Goal: Task Accomplishment & Management: Use online tool/utility

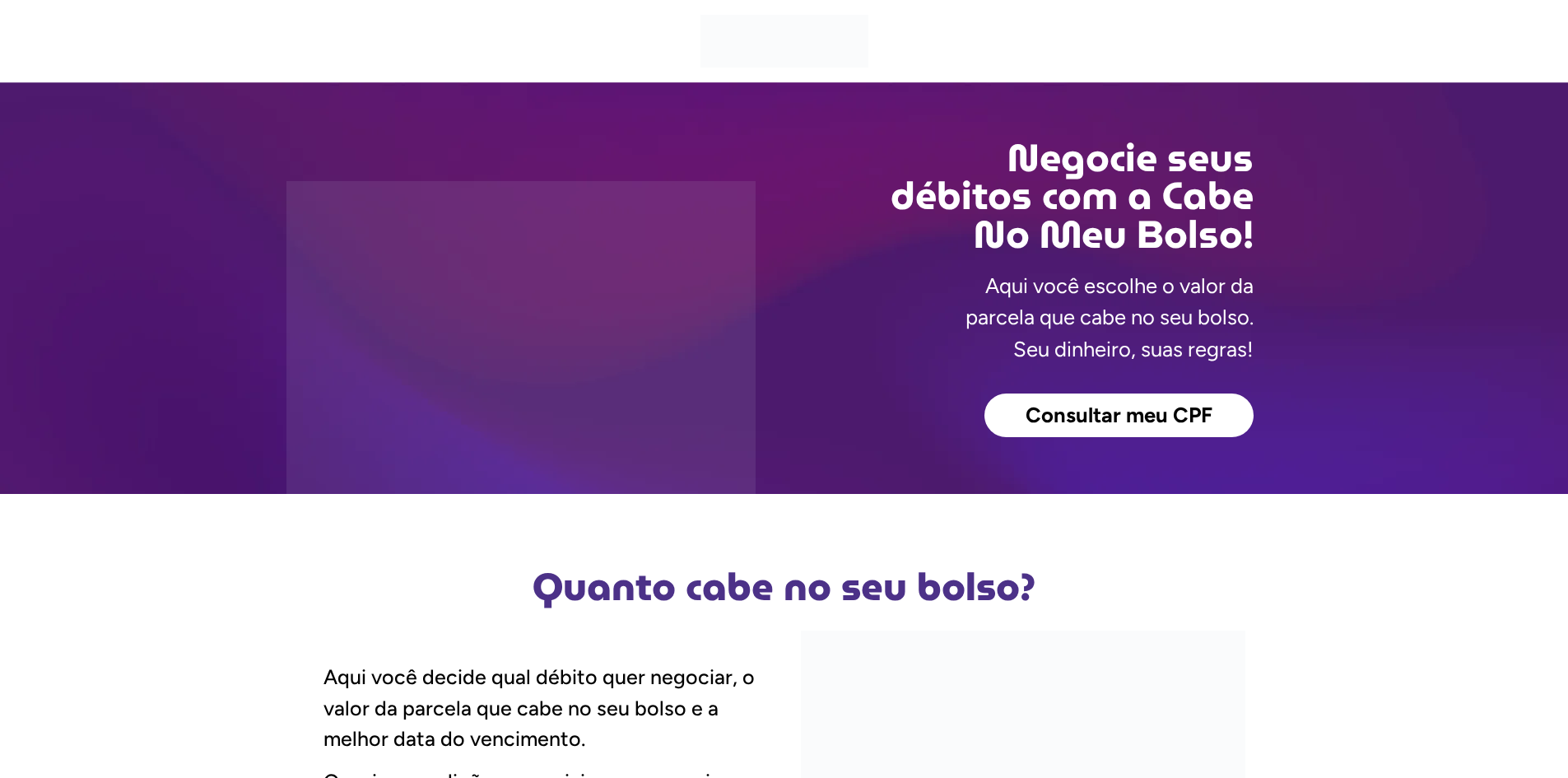
click at [1108, 416] on span "Consultar meu CPF" at bounding box center [1118, 415] width 187 height 21
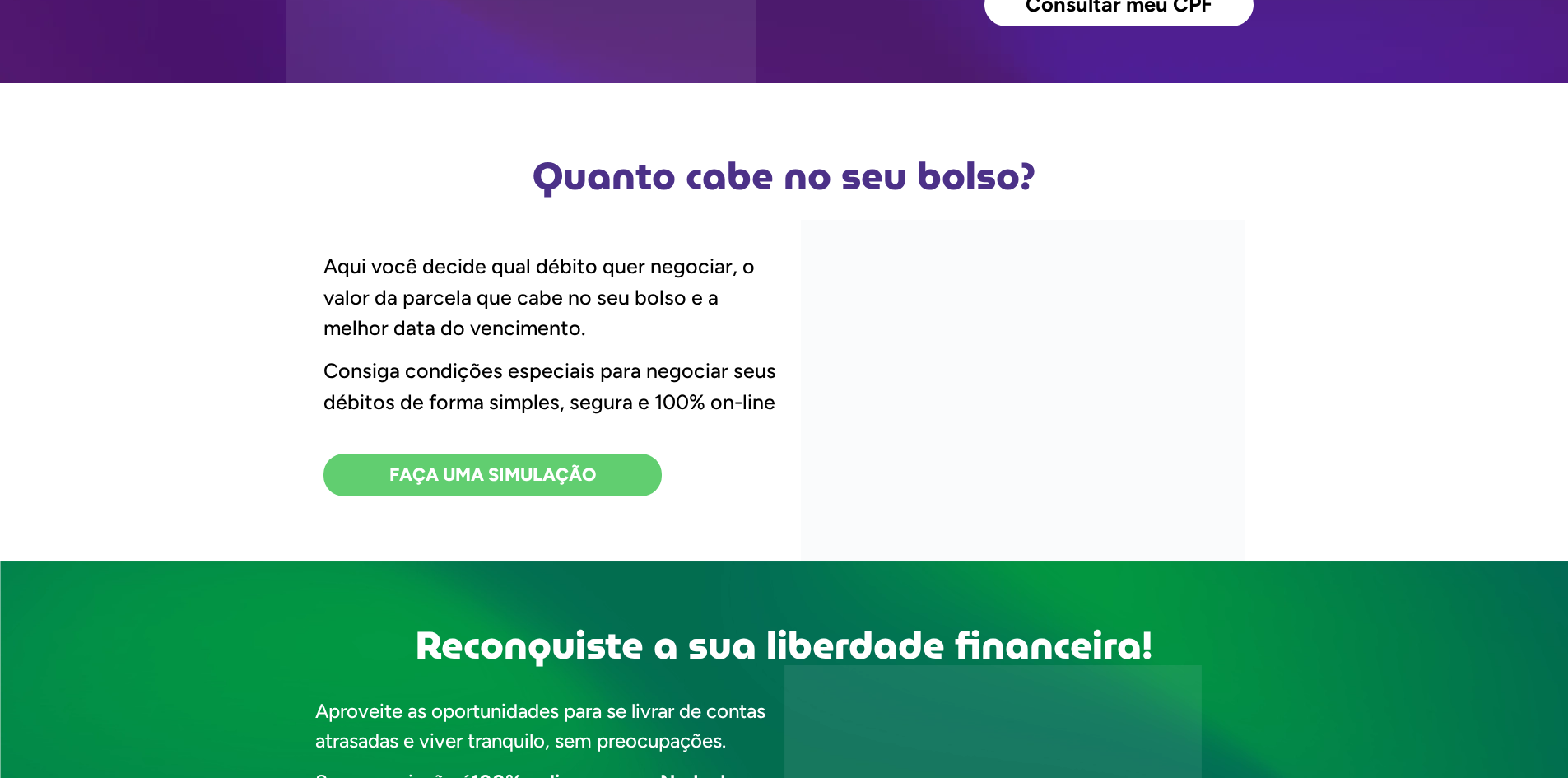
scroll to position [411, 0]
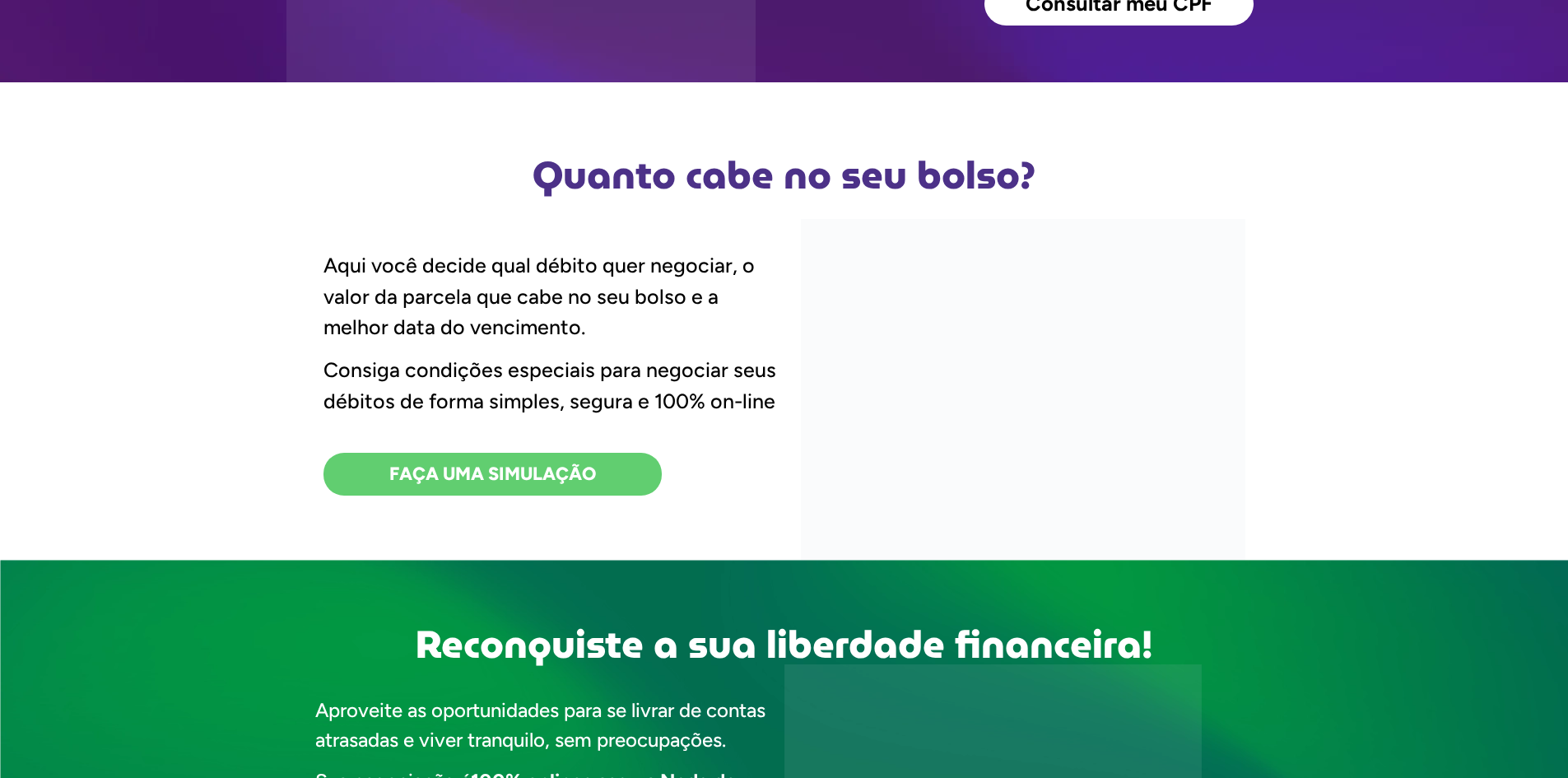
click at [530, 475] on span "FAÇA UMA SIMULAÇÃO" at bounding box center [492, 475] width 207 height 18
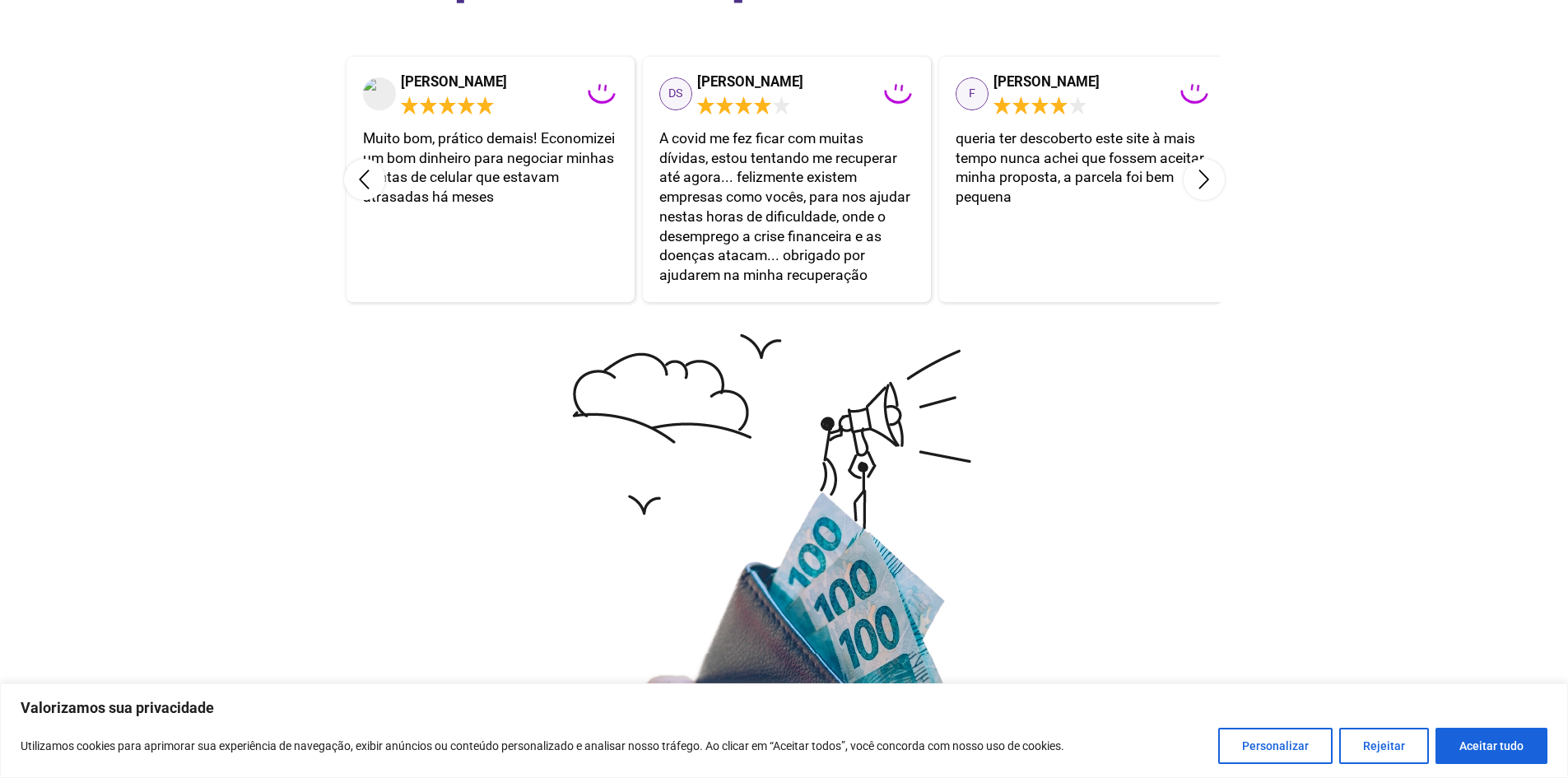
scroll to position [3127, 0]
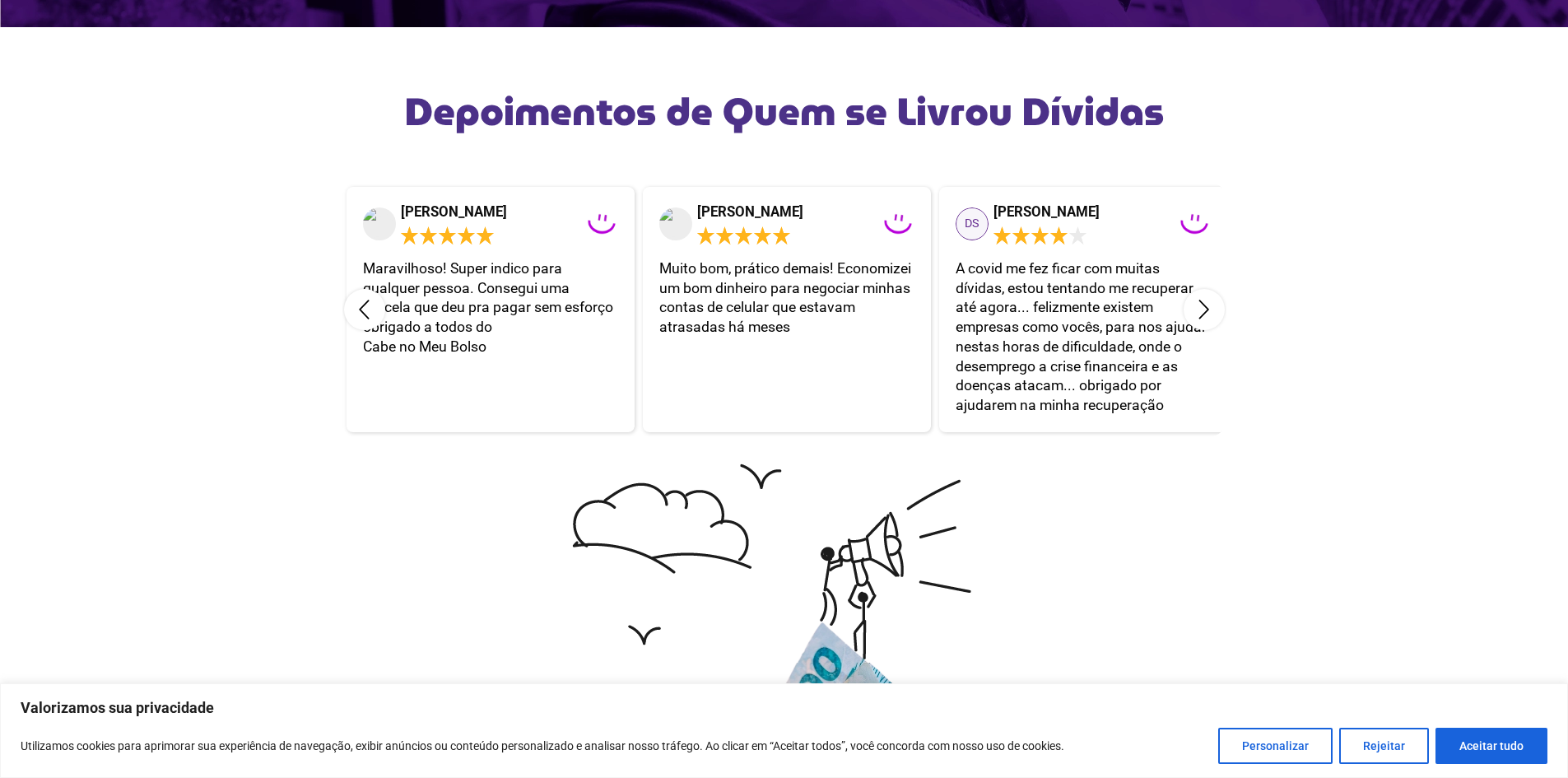
click at [1475, 738] on button "Aceitar tudo" at bounding box center [1492, 745] width 112 height 36
checkbox input "true"
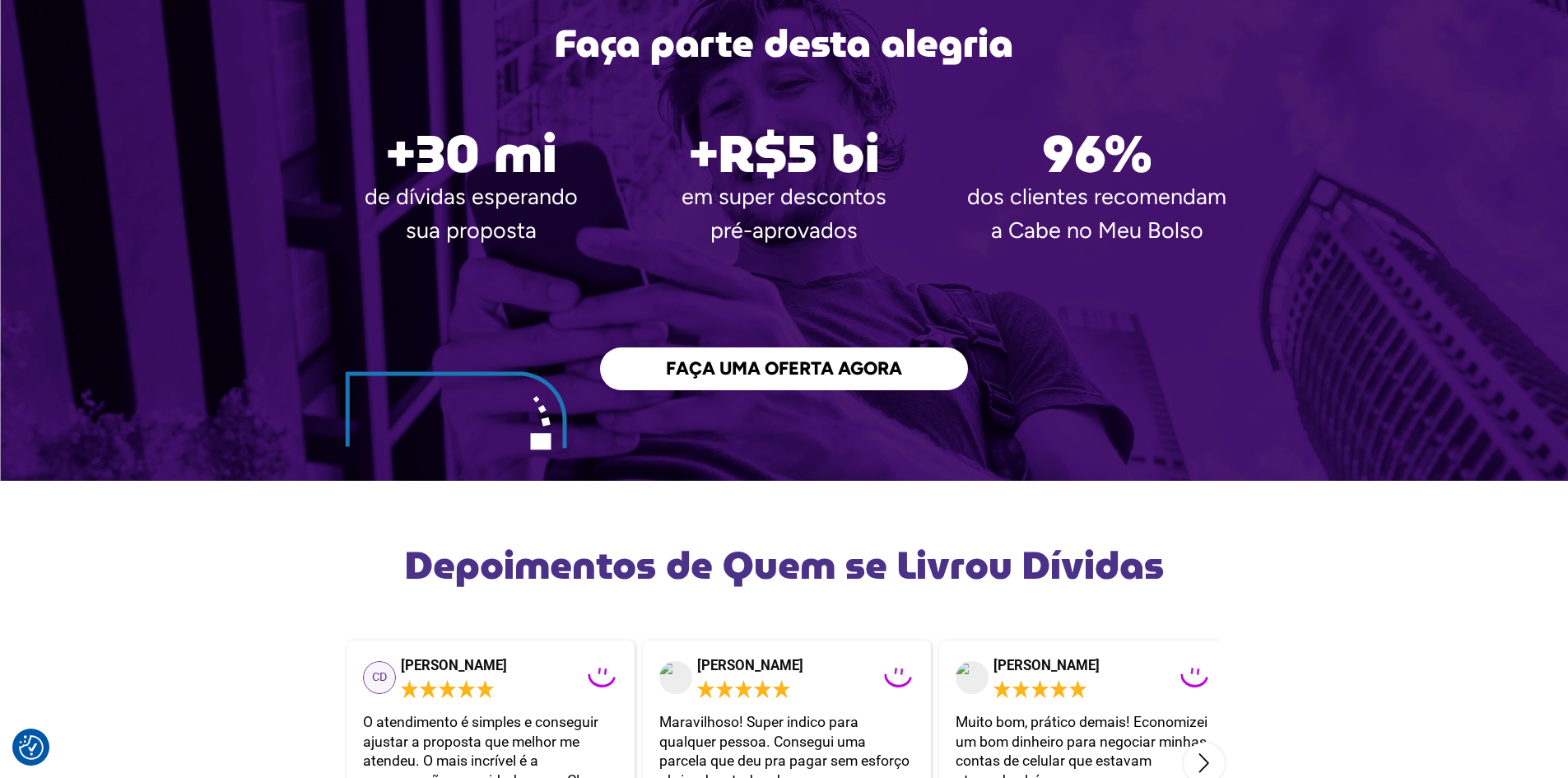
scroll to position [2625, 0]
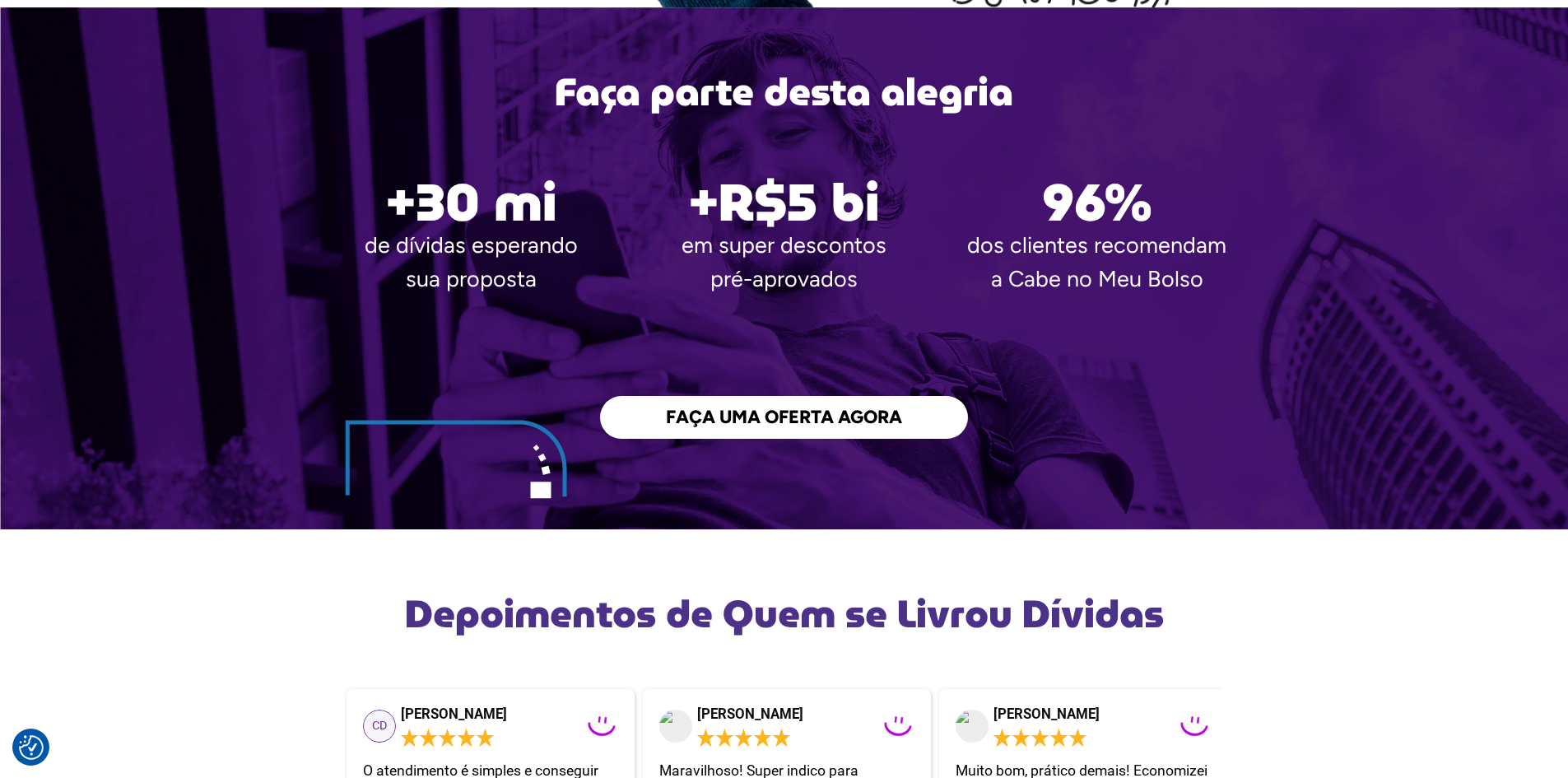
click at [834, 414] on span "FAÇA UMA OFERTA AGORA" at bounding box center [784, 418] width 236 height 18
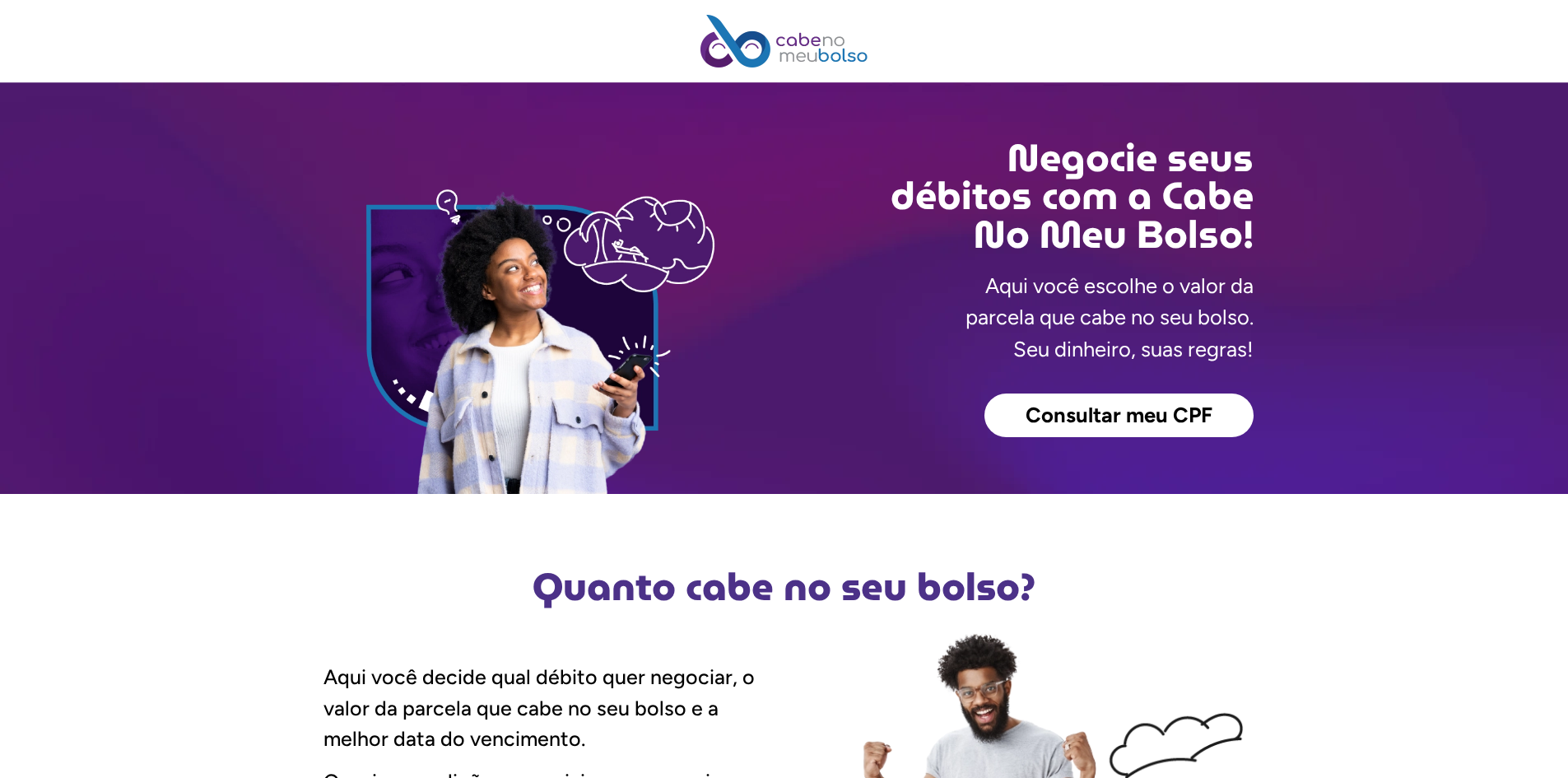
click at [1071, 421] on span "Consultar meu CPF" at bounding box center [1118, 415] width 187 height 21
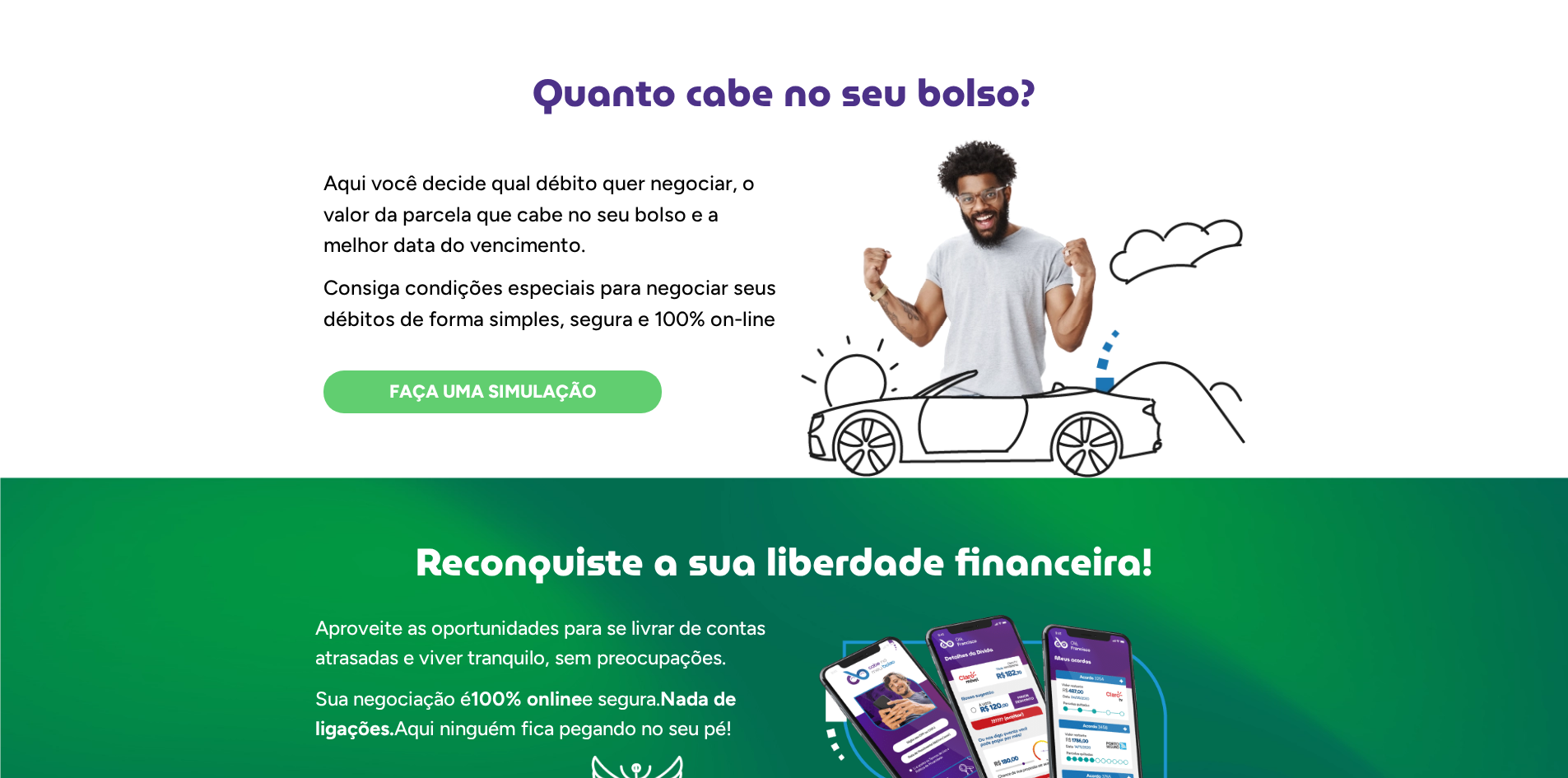
scroll to position [165, 0]
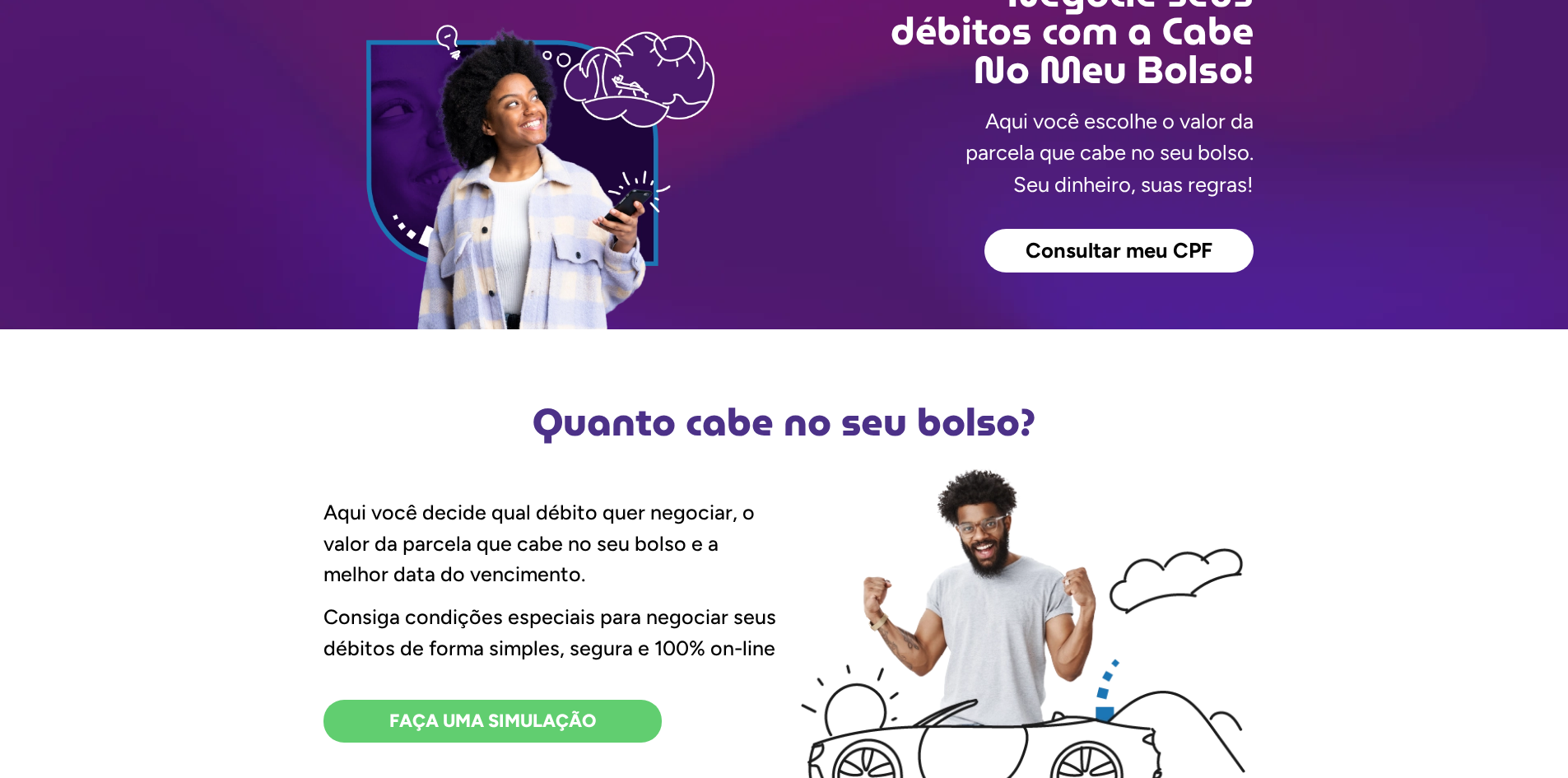
click at [506, 722] on span "FAÇA UMA SIMULAÇÃO" at bounding box center [492, 721] width 207 height 18
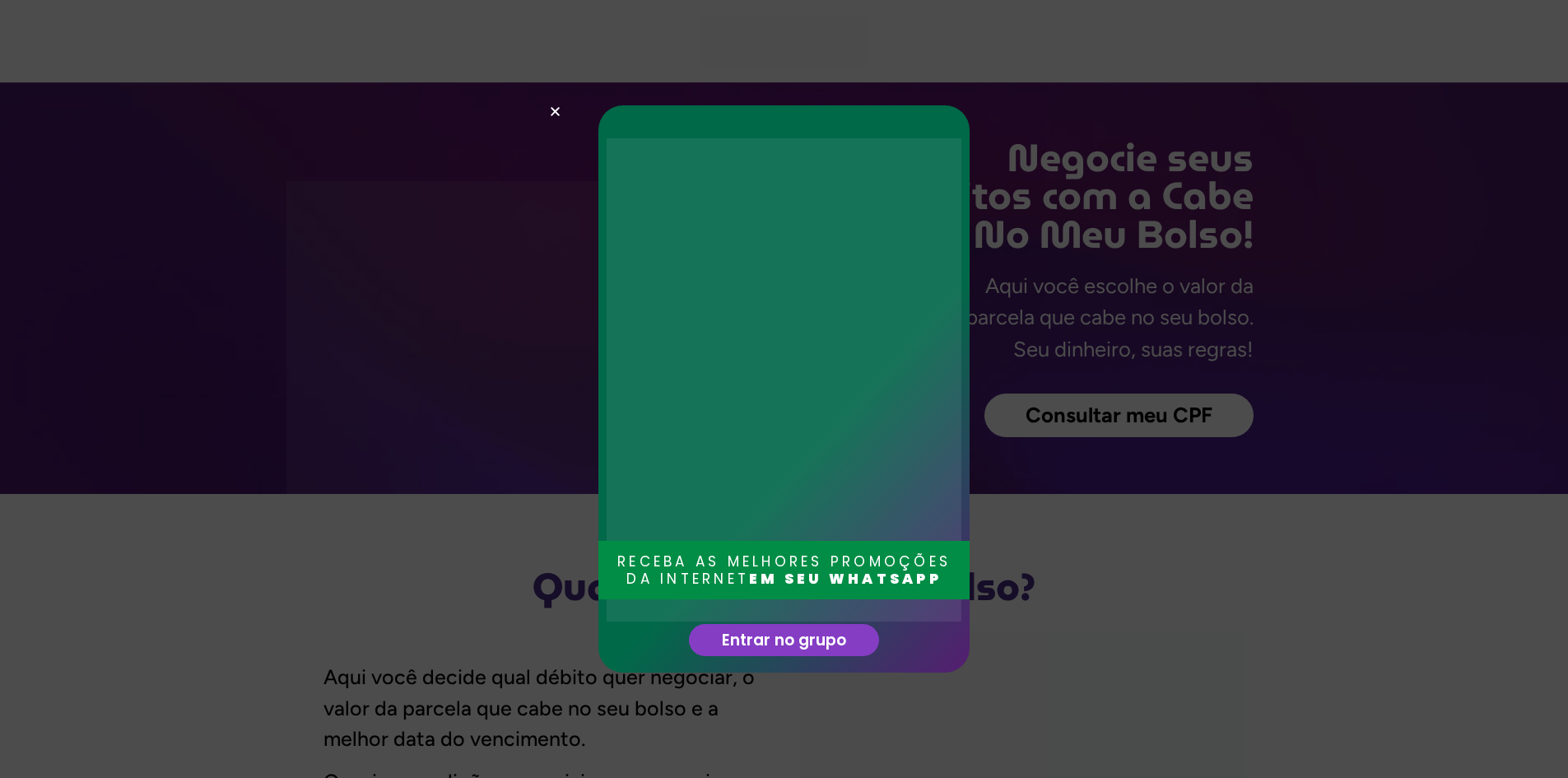
click at [567, 108] on div "RECEBA AS MELHORES PROMOÇÕES DA INTERNET EM SEU WHATSAPP Entrar no grupo" at bounding box center [784, 389] width 436 height 567
click at [547, 109] on div "RECEBA AS MELHORES PROMOÇÕES DA INTERNET EM SEU WHATSAPP Entrar no grupo" at bounding box center [784, 389] width 1568 height 778
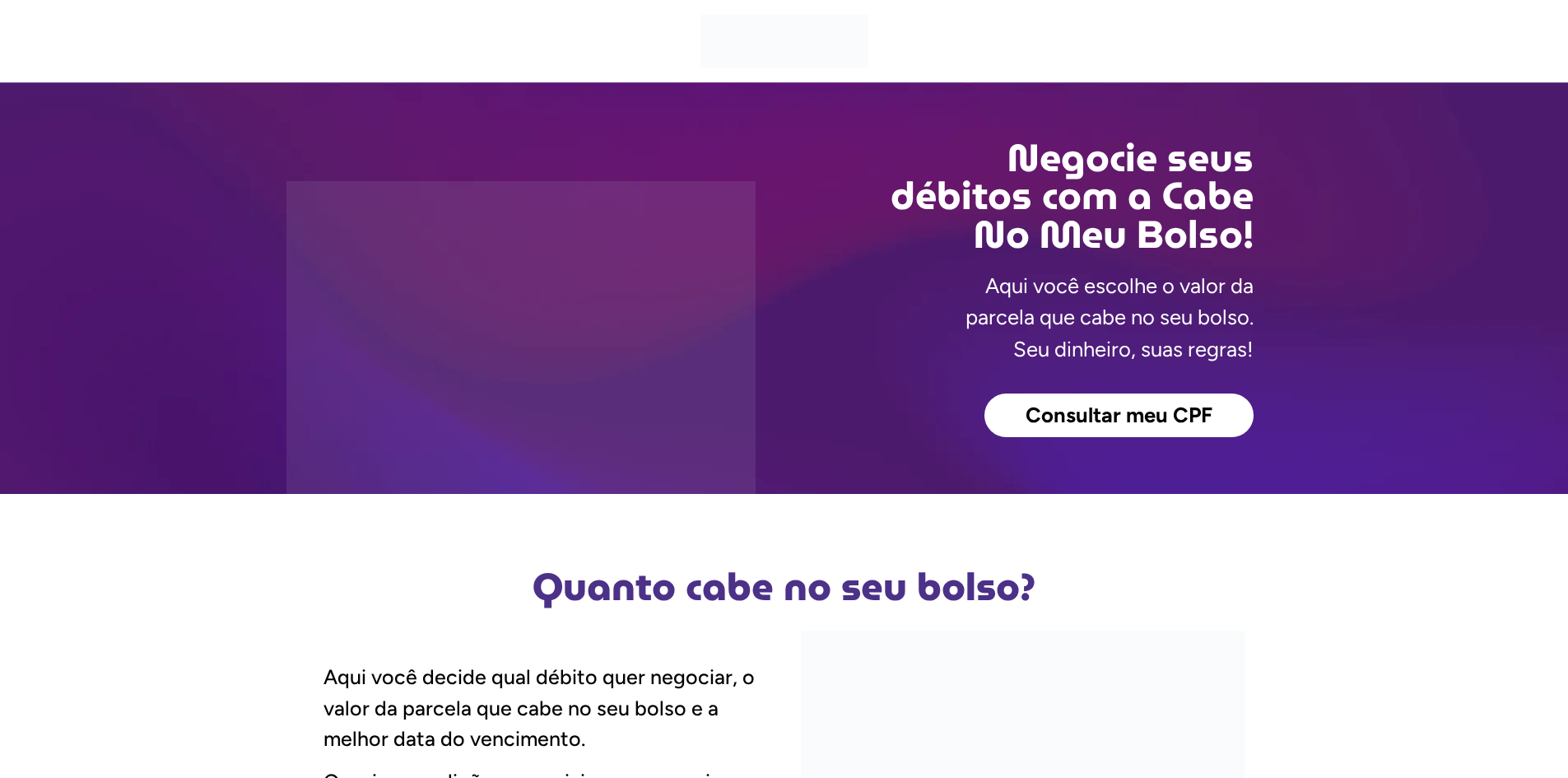
click at [1040, 420] on span "Consultar meu CPF" at bounding box center [1118, 415] width 187 height 21
